Goal: Navigation & Orientation: Find specific page/section

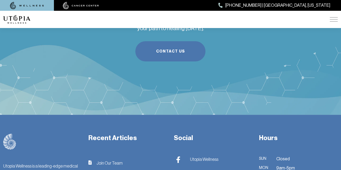
scroll to position [2048, 0]
drag, startPoint x: 70, startPoint y: 154, endPoint x: 16, endPoint y: 148, distance: 54.2
copy link "[STREET_ADDRESS]"
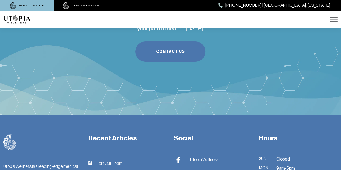
click at [115, 160] on span "Join Our Team" at bounding box center [109, 163] width 26 height 6
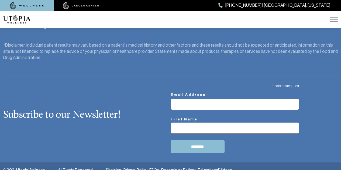
scroll to position [840, 0]
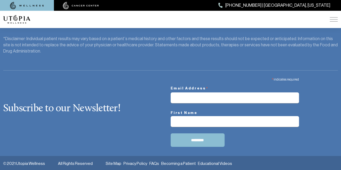
click at [200, 75] on div "* indicates required" at bounding box center [235, 79] width 129 height 8
drag, startPoint x: 200, startPoint y: 74, endPoint x: 150, endPoint y: 55, distance: 54.3
click at [63, 39] on div "*Disclaimer: Individual patient results may vary based on a patient’s medical h…" at bounding box center [170, 45] width 334 height 19
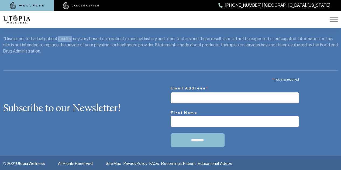
click at [63, 39] on div "*Disclaimer: Individual patient results may vary based on a patient’s medical h…" at bounding box center [170, 45] width 334 height 19
click at [81, 65] on footer "Utopia Wellness is a leading-edge medical center that offers integrative, holis…" at bounding box center [170, 43] width 341 height 254
drag, startPoint x: 81, startPoint y: 65, endPoint x: 66, endPoint y: 72, distance: 16.6
click at [66, 72] on div "Subscribe to our Newsletter! * indicates required Email Address * First Name **…" at bounding box center [170, 109] width 341 height 79
click at [149, 163] on link "FAQs" at bounding box center [154, 163] width 10 height 5
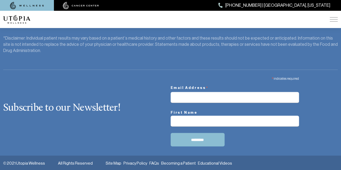
scroll to position [399, 0]
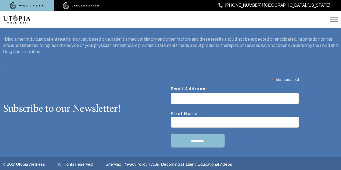
drag, startPoint x: 181, startPoint y: 67, endPoint x: 101, endPoint y: 56, distance: 80.8
